Goal: Transaction & Acquisition: Obtain resource

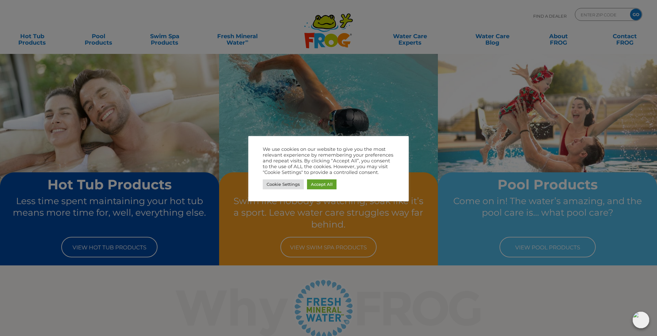
click at [276, 191] on div "We use cookies on our website to give you the most relevant experience by remem…" at bounding box center [328, 168] width 160 height 65
click at [280, 185] on link "Cookie Settings" at bounding box center [283, 184] width 41 height 10
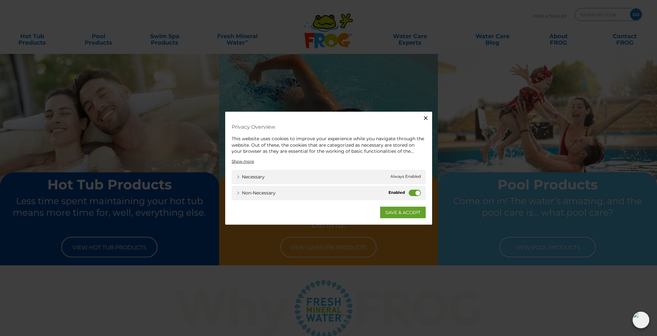
click at [411, 191] on label "Non-necessary" at bounding box center [415, 192] width 12 height 6
click at [0, 0] on input "Non-necessary" at bounding box center [0, 0] width 0 height 0
click at [404, 209] on link "SAVE & ACCEPT" at bounding box center [403, 212] width 46 height 12
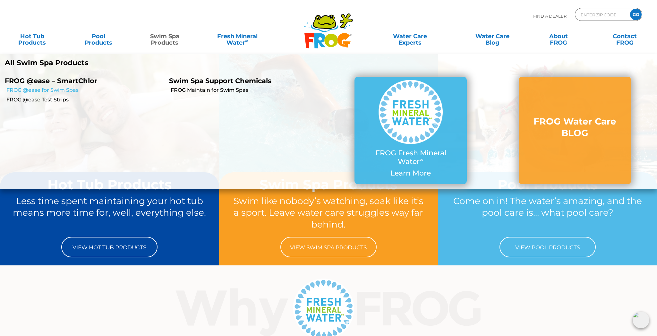
click at [57, 91] on link "FROG @ease for Swim Spas" at bounding box center [85, 90] width 158 height 7
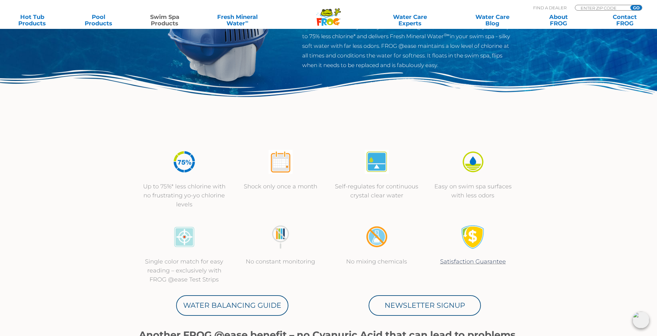
scroll to position [120, 0]
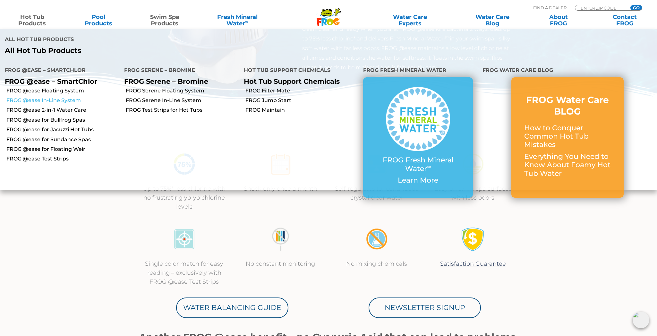
click at [54, 97] on link "FROG @ease In-Line System" at bounding box center [62, 100] width 113 height 7
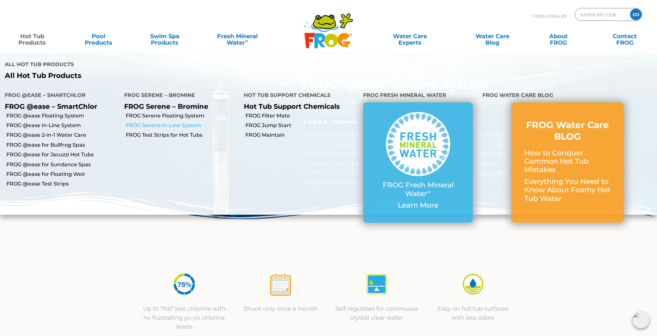
click at [151, 122] on link "FROG Serene In-Line System" at bounding box center [182, 125] width 113 height 7
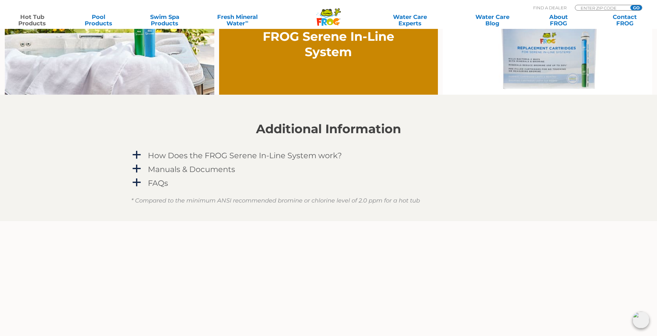
scroll to position [535, 0]
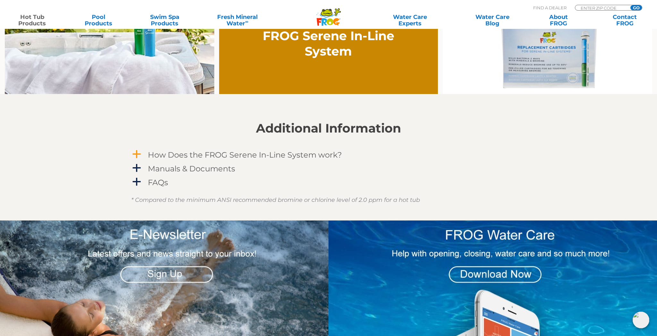
click at [139, 156] on span "a" at bounding box center [137, 155] width 10 height 10
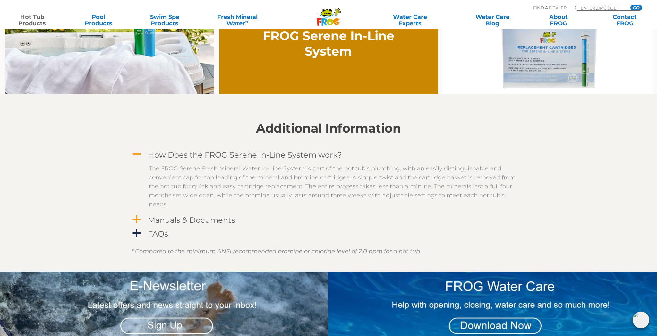
click at [141, 215] on span "a" at bounding box center [137, 220] width 10 height 10
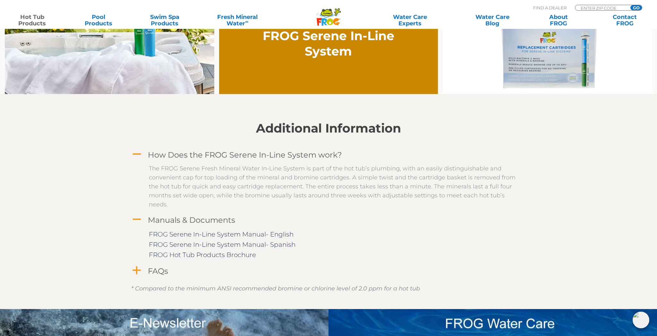
click at [139, 270] on span "a" at bounding box center [137, 271] width 10 height 10
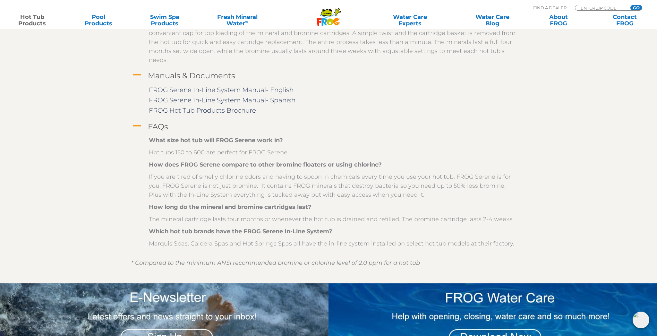
scroll to position [680, 0]
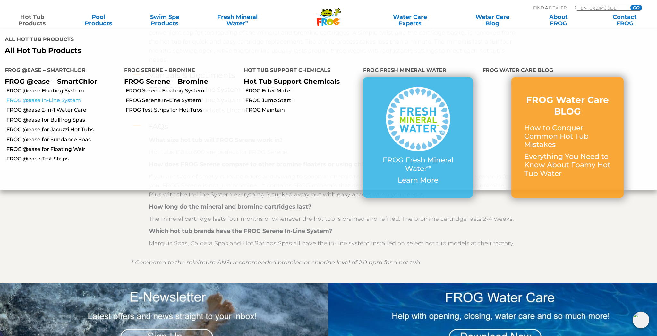
click at [50, 97] on link "FROG @ease In-Line System" at bounding box center [62, 100] width 113 height 7
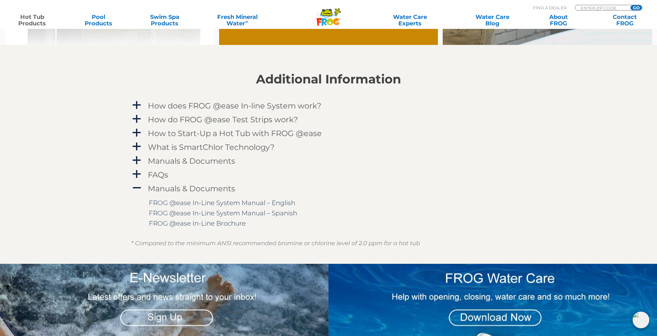
scroll to position [635, 0]
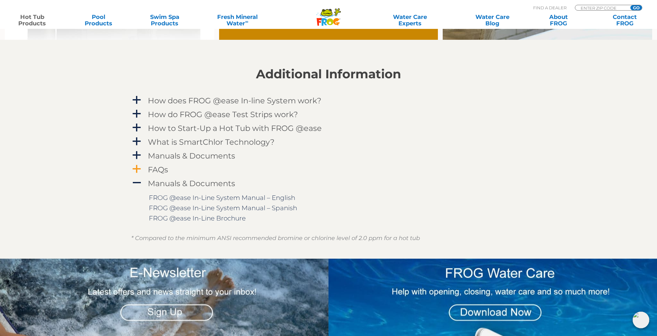
click at [141, 167] on span "a" at bounding box center [137, 169] width 10 height 10
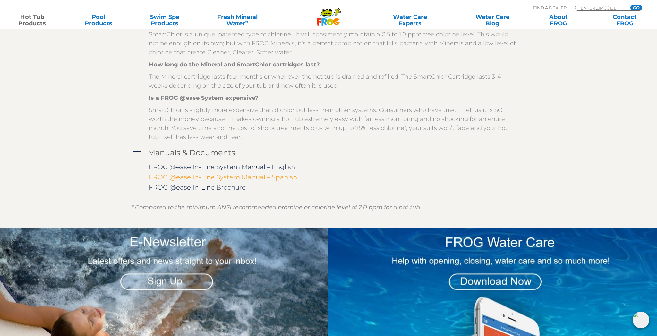
scroll to position [874, 0]
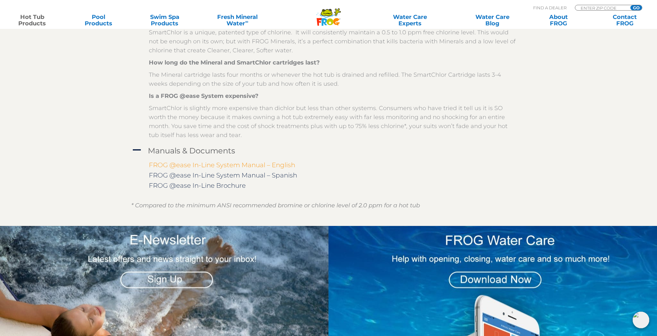
click at [191, 165] on link "FROG @ease In-Line System Manual – English" at bounding box center [222, 165] width 146 height 8
click at [623, 18] on link "Contact FROG" at bounding box center [625, 20] width 52 height 13
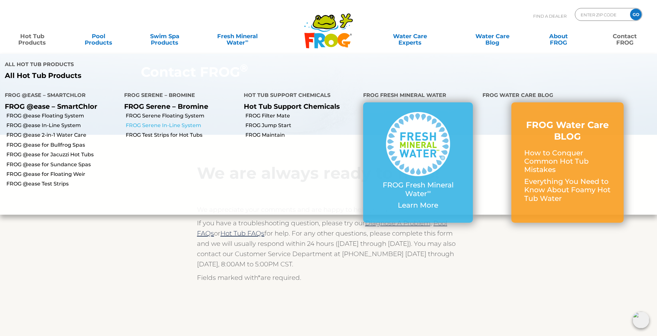
click at [139, 122] on link "FROG Serene In-Line System" at bounding box center [182, 125] width 113 height 7
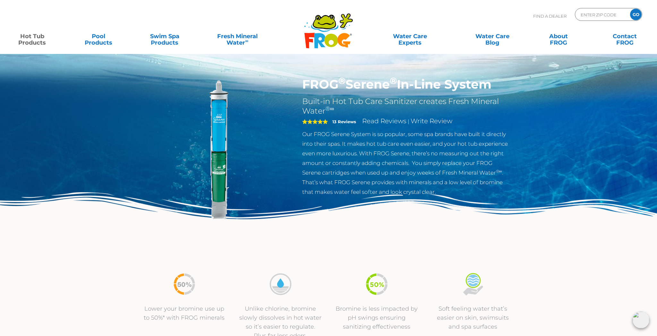
scroll to position [1, 0]
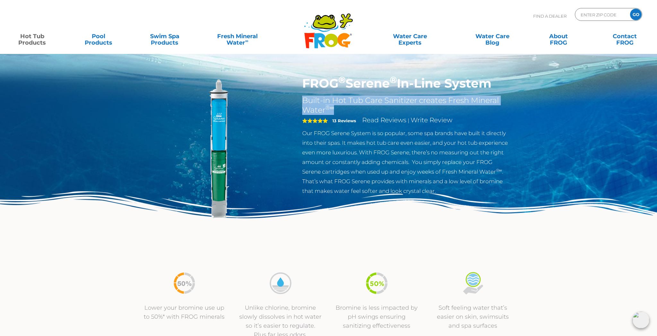
drag, startPoint x: 301, startPoint y: 100, endPoint x: 351, endPoint y: 111, distance: 50.6
click at [351, 111] on div "FROG ® Serene ® In-Line System Built-in Hot Tub Care Sanitizer creates Fresh Mi…" at bounding box center [406, 137] width 219 height 123
click at [351, 111] on h2 "Built-in Hot Tub Care Sanitizer creates Fresh Mineral Water ®∞" at bounding box center [407, 105] width 210 height 19
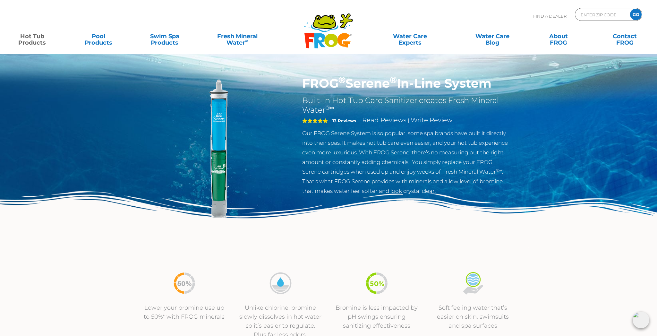
drag, startPoint x: 324, startPoint y: 82, endPoint x: 497, endPoint y: 85, distance: 173.3
click at [497, 85] on div "FROG ® Serene ® In-Line System Built-in Hot Tub Care Sanitizer creates Fresh Mi…" at bounding box center [406, 137] width 219 height 123
click at [497, 85] on h1 "FROG ® Serene ® In-Line System" at bounding box center [407, 83] width 210 height 15
drag, startPoint x: 499, startPoint y: 85, endPoint x: 304, endPoint y: 83, distance: 195.1
click at [304, 83] on h1 "FROG ® Serene ® In-Line System" at bounding box center [407, 83] width 210 height 15
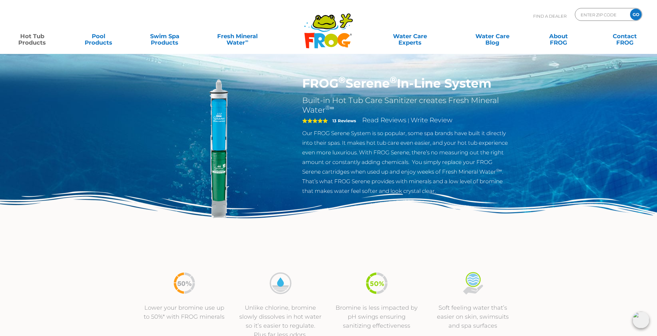
click at [304, 83] on h1 "FROG ® Serene ® In-Line System" at bounding box center [407, 83] width 210 height 15
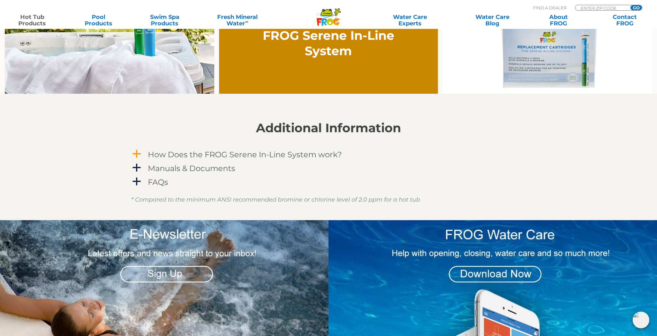
scroll to position [536, 0]
click at [137, 154] on span "a" at bounding box center [137, 154] width 10 height 10
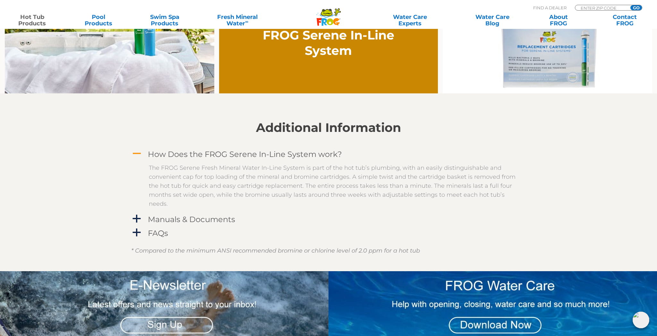
click at [137, 154] on span "A" at bounding box center [137, 154] width 10 height 10
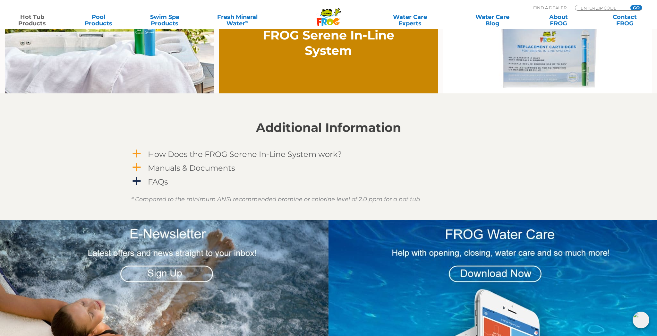
click at [137, 168] on span "a" at bounding box center [137, 168] width 10 height 10
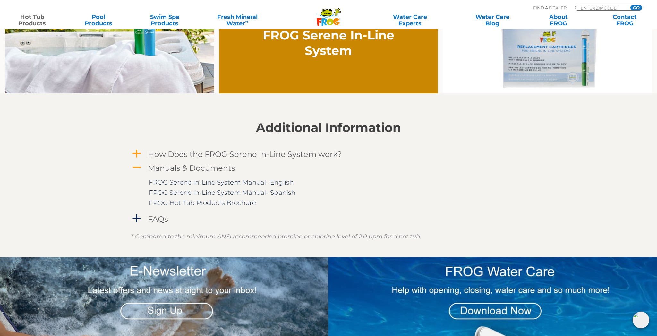
click at [137, 168] on span "A" at bounding box center [137, 168] width 10 height 10
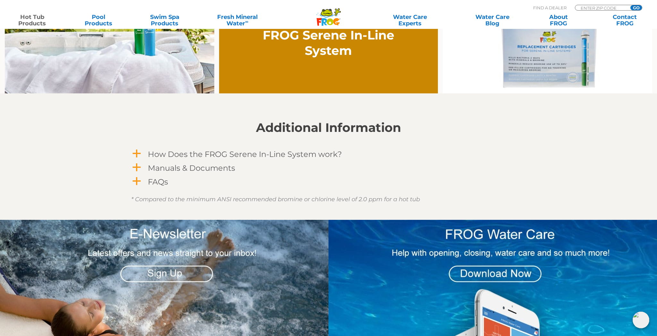
click at [136, 180] on span "a" at bounding box center [137, 182] width 10 height 10
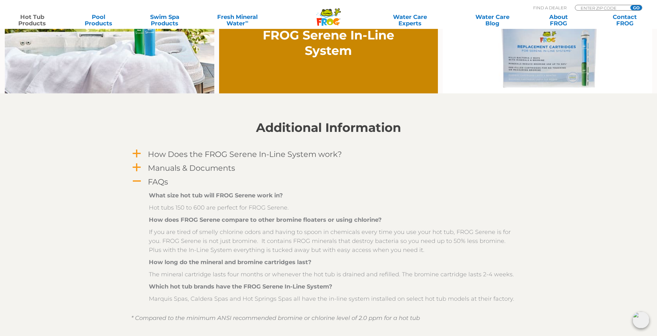
click at [137, 180] on span "A" at bounding box center [137, 182] width 10 height 10
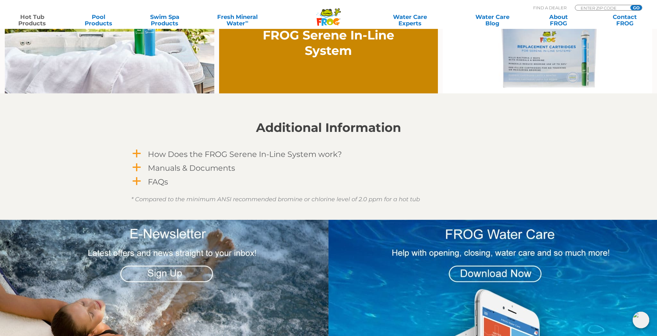
click at [136, 170] on span "a" at bounding box center [137, 168] width 10 height 10
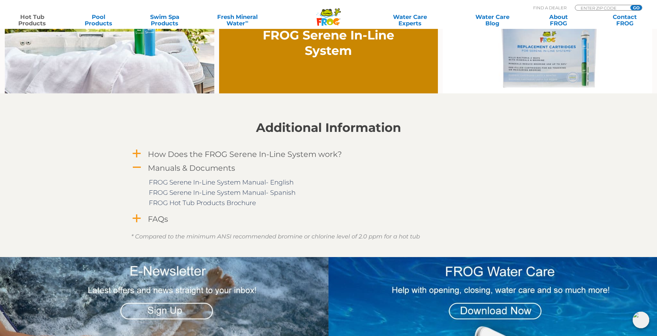
click at [137, 167] on span "A" at bounding box center [137, 168] width 10 height 10
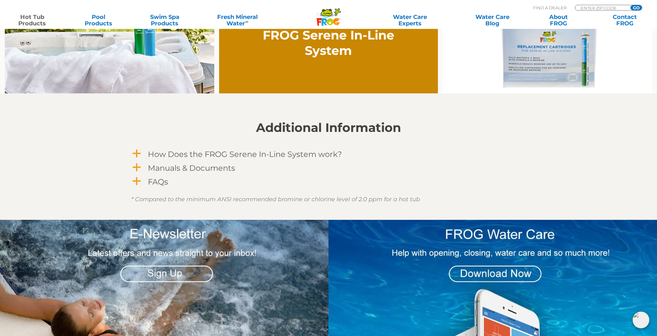
click at [136, 153] on span "a" at bounding box center [137, 154] width 10 height 10
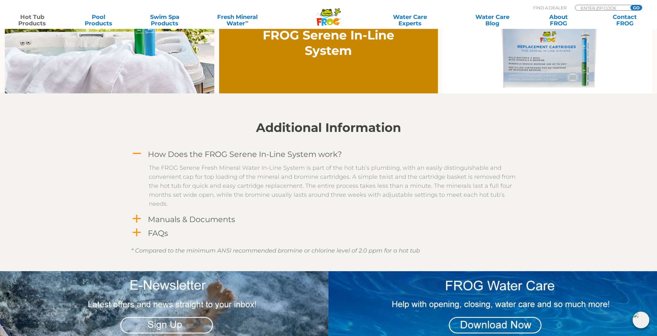
click at [136, 153] on span "A" at bounding box center [137, 154] width 10 height 10
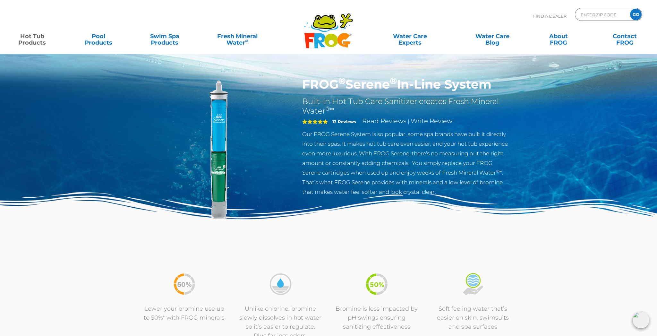
scroll to position [0, 0]
click at [551, 18] on p "Find A Dealer" at bounding box center [549, 16] width 33 height 16
click at [541, 16] on p "Find A Dealer" at bounding box center [549, 16] width 33 height 16
click at [615, 17] on input "Zip Code Form" at bounding box center [601, 14] width 43 height 9
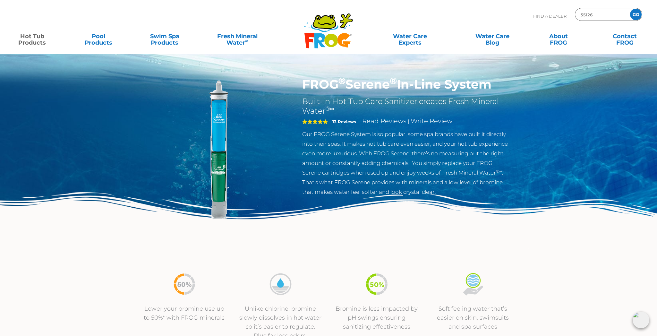
type input "55126"
click at [633, 15] on input "GO" at bounding box center [636, 15] width 12 height 12
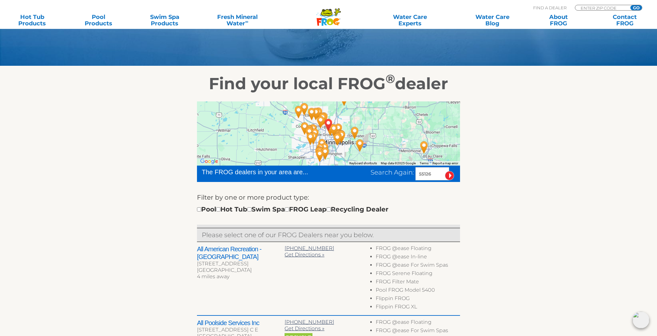
scroll to position [73, 0]
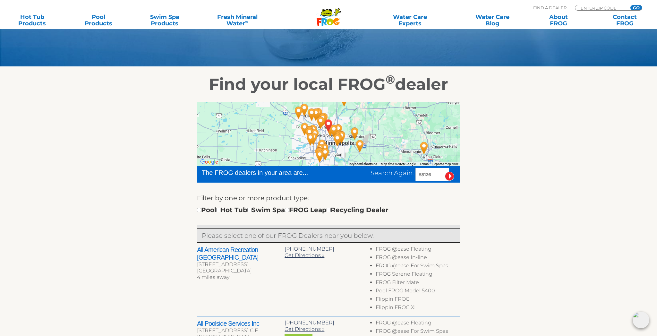
click at [334, 123] on img "ARDEN HILLS, MN 55126" at bounding box center [328, 125] width 15 height 17
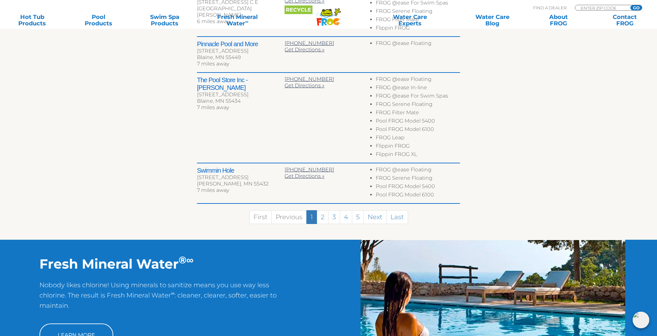
scroll to position [403, 0]
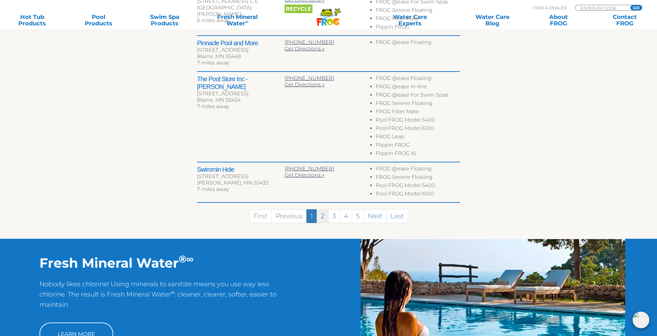
click at [325, 218] on link "2" at bounding box center [323, 216] width 12 height 14
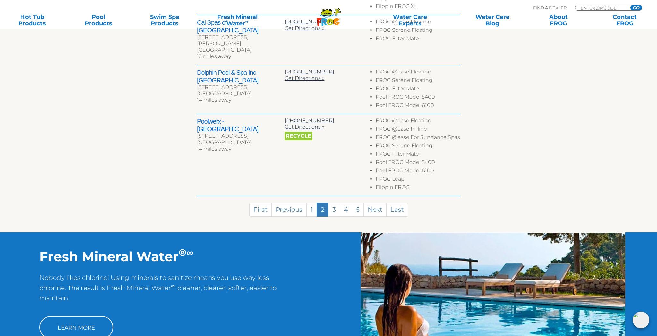
scroll to position [434, 0]
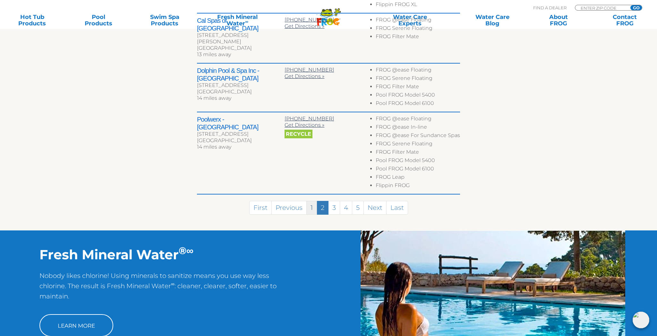
click at [310, 201] on link "1" at bounding box center [311, 208] width 11 height 14
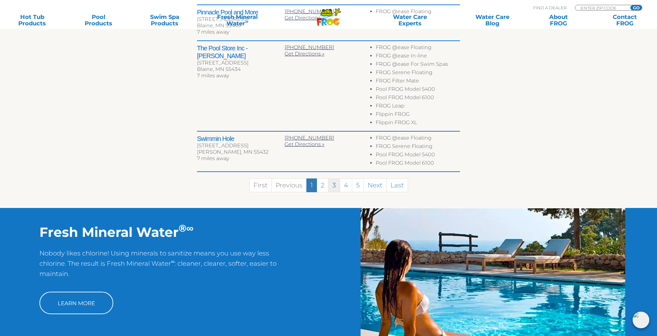
click at [334, 186] on link "3" at bounding box center [334, 185] width 12 height 14
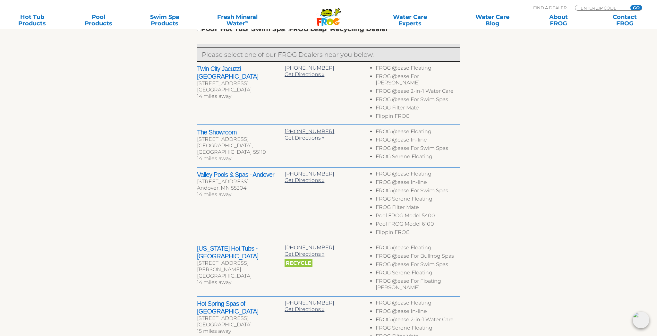
scroll to position [253, 0]
